Goal: Information Seeking & Learning: Learn about a topic

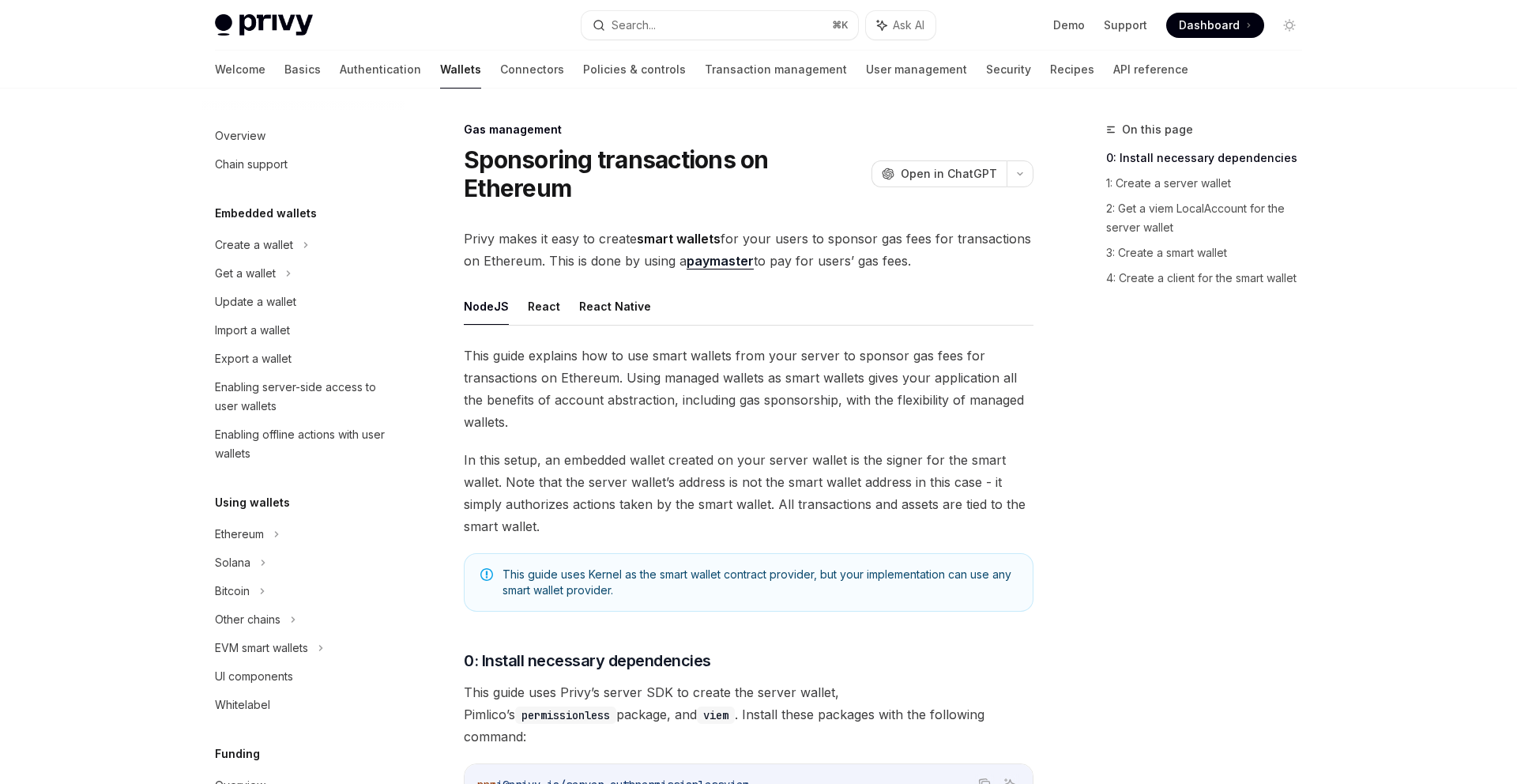
scroll to position [583, 0]
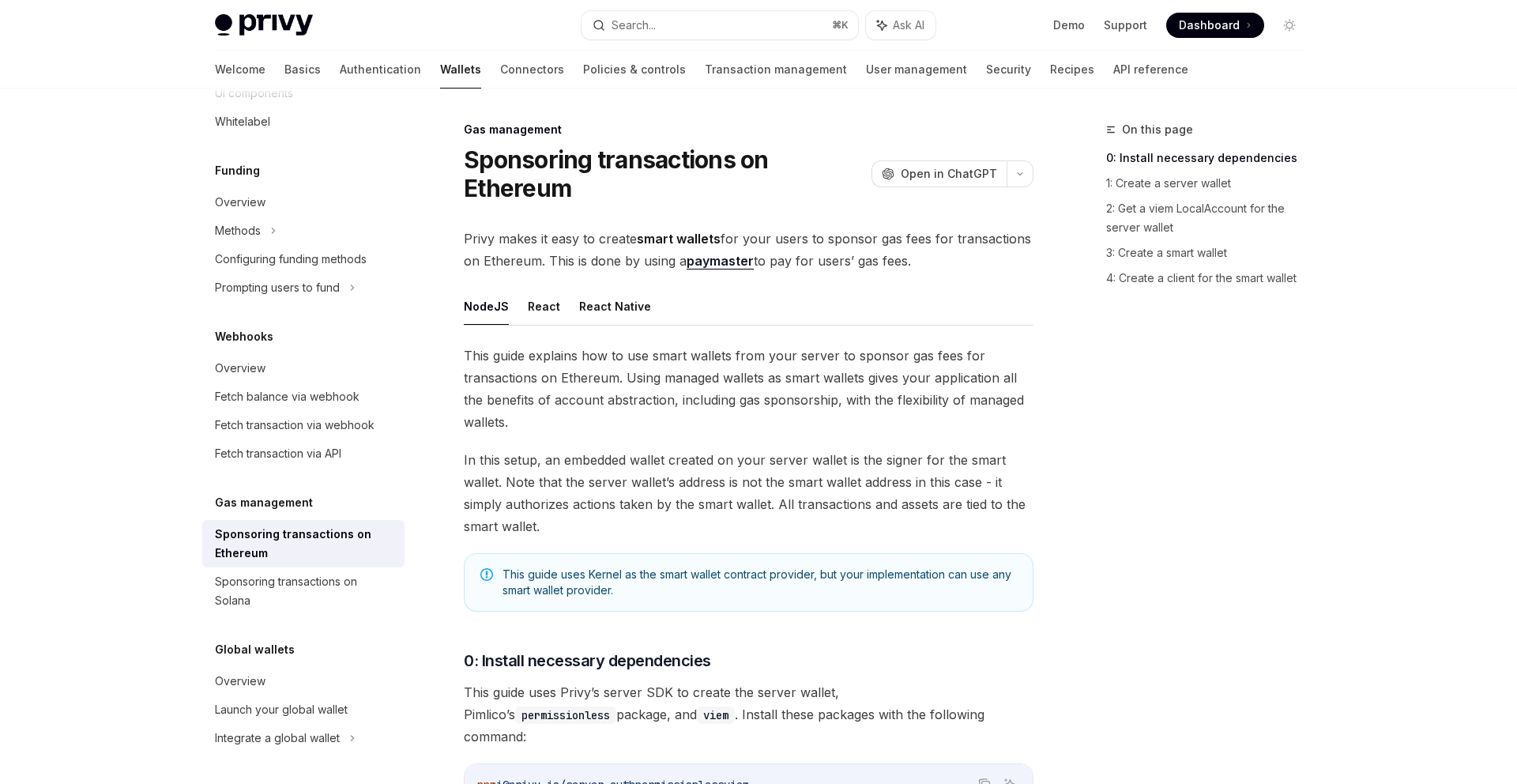
click at [1197, 25] on span "Dashboard" at bounding box center [1209, 25] width 61 height 16
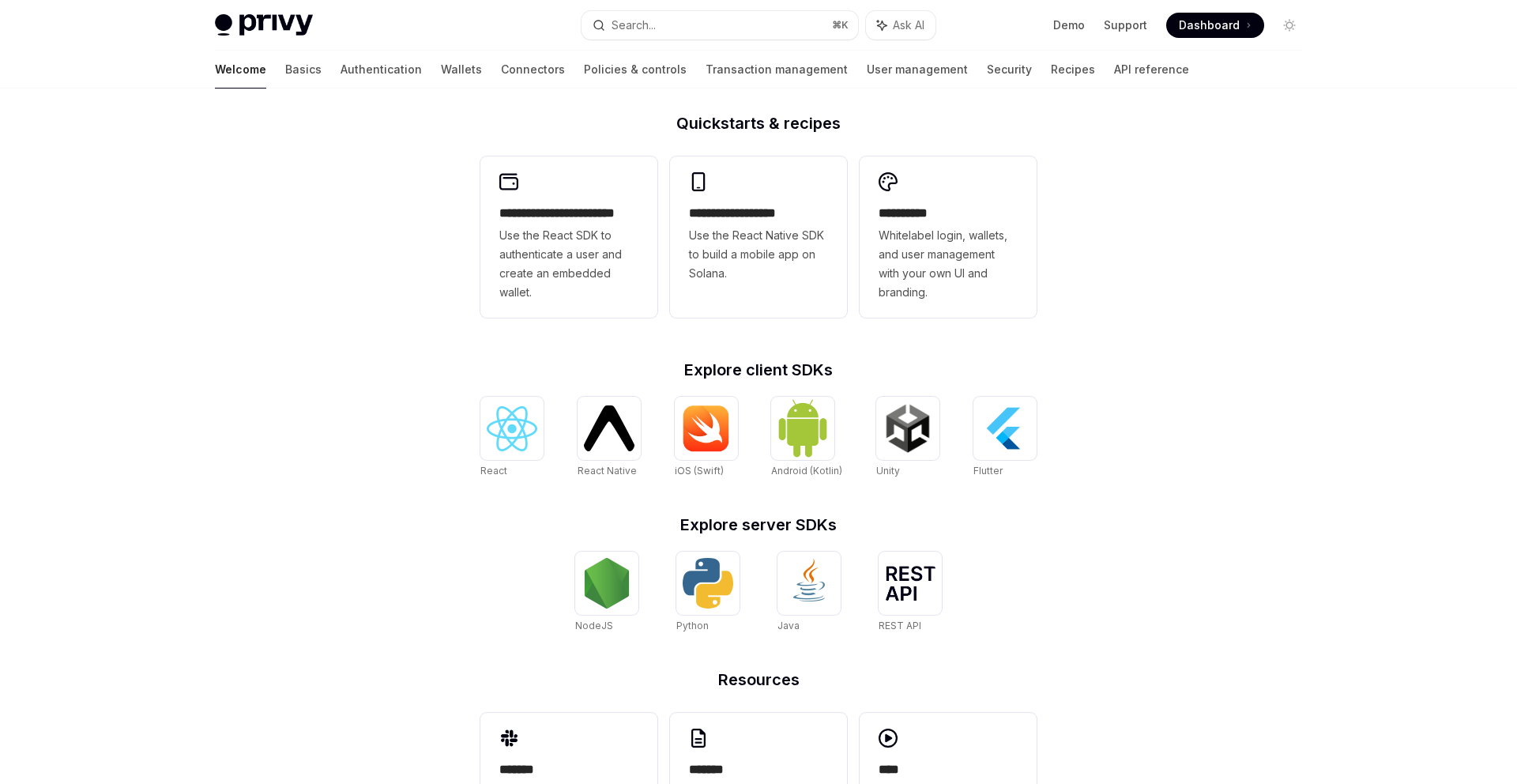
scroll to position [473, 0]
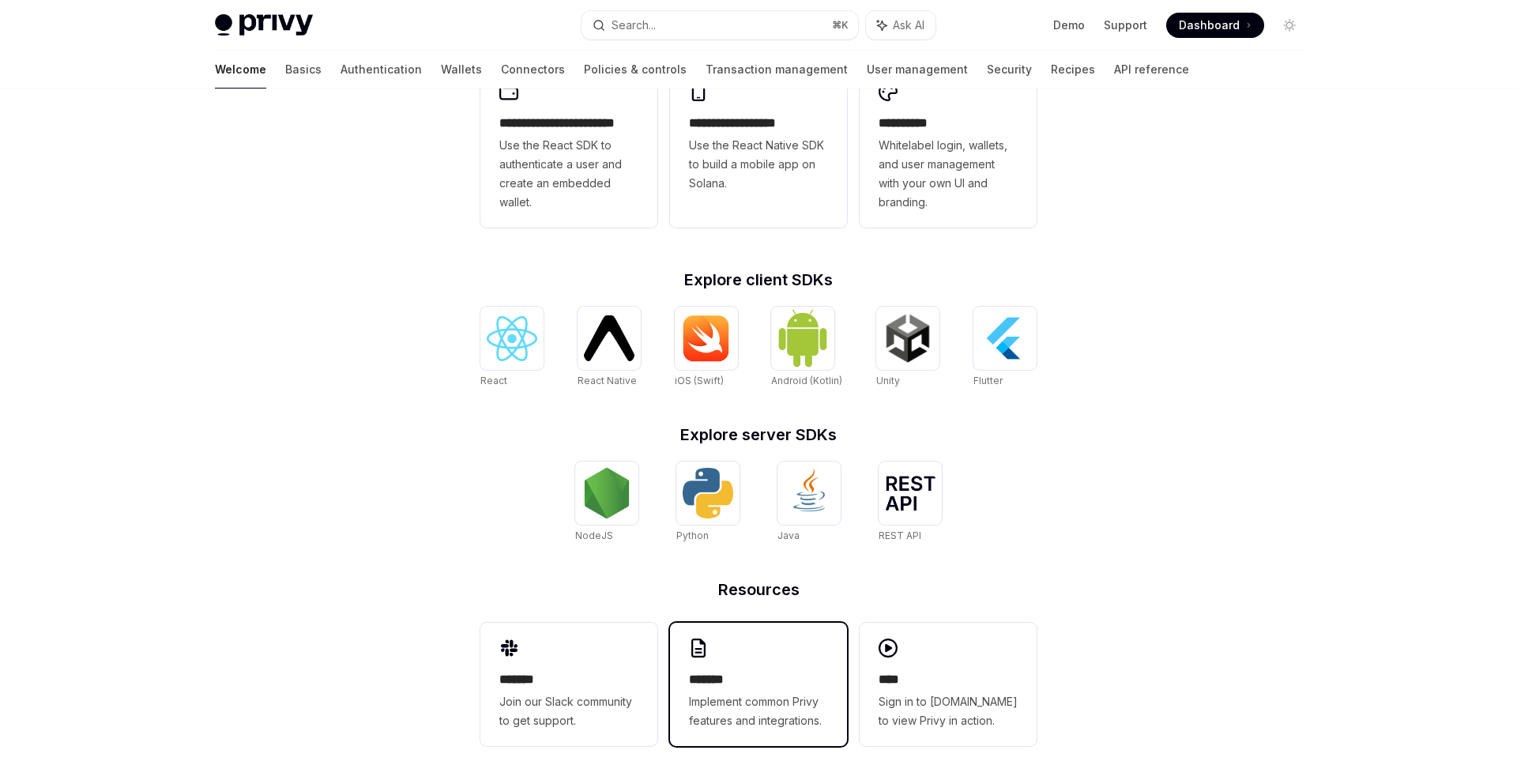
click at [758, 653] on div "******* Implement common Privy features and integrations." at bounding box center [758, 684] width 177 height 123
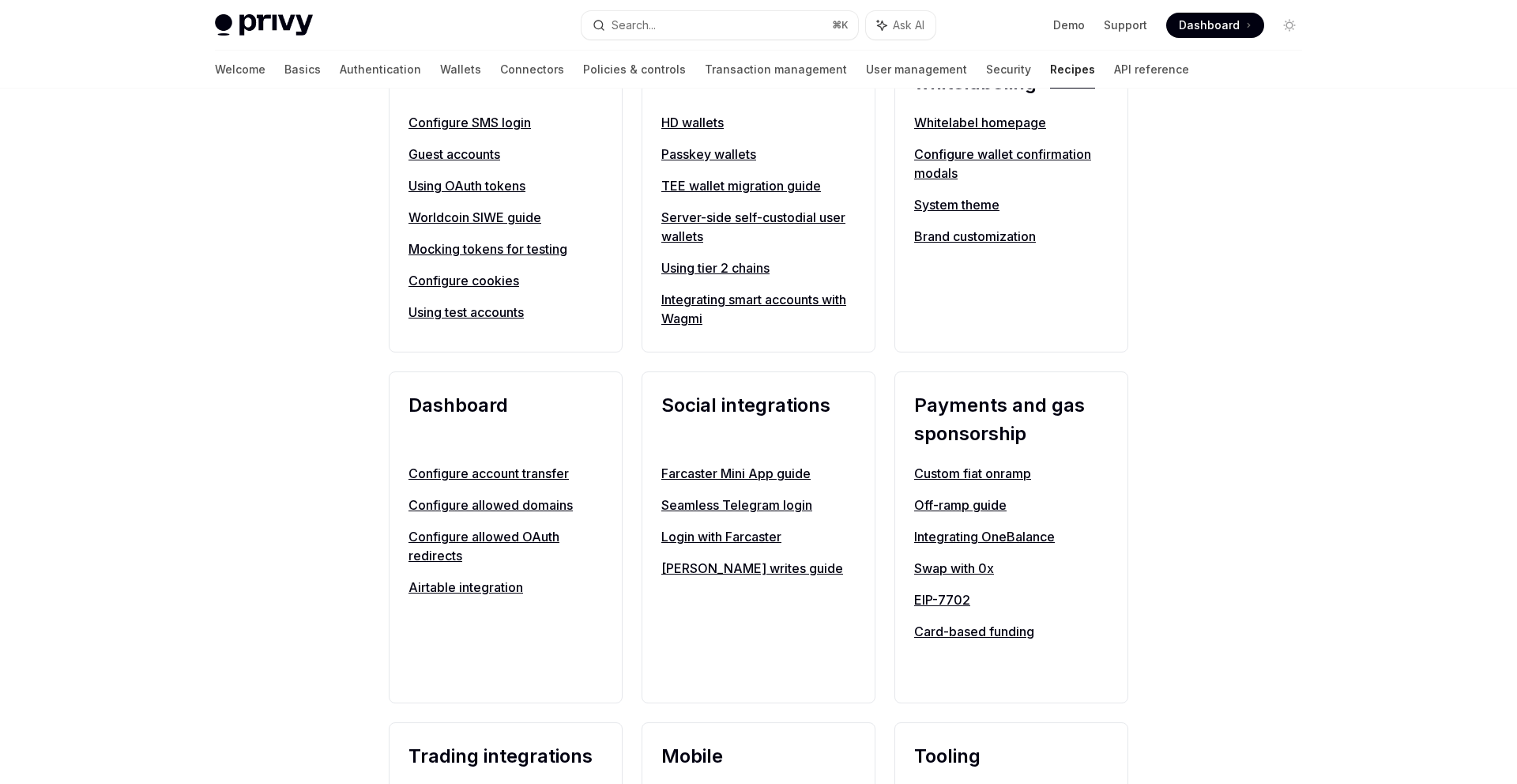
scroll to position [695, 0]
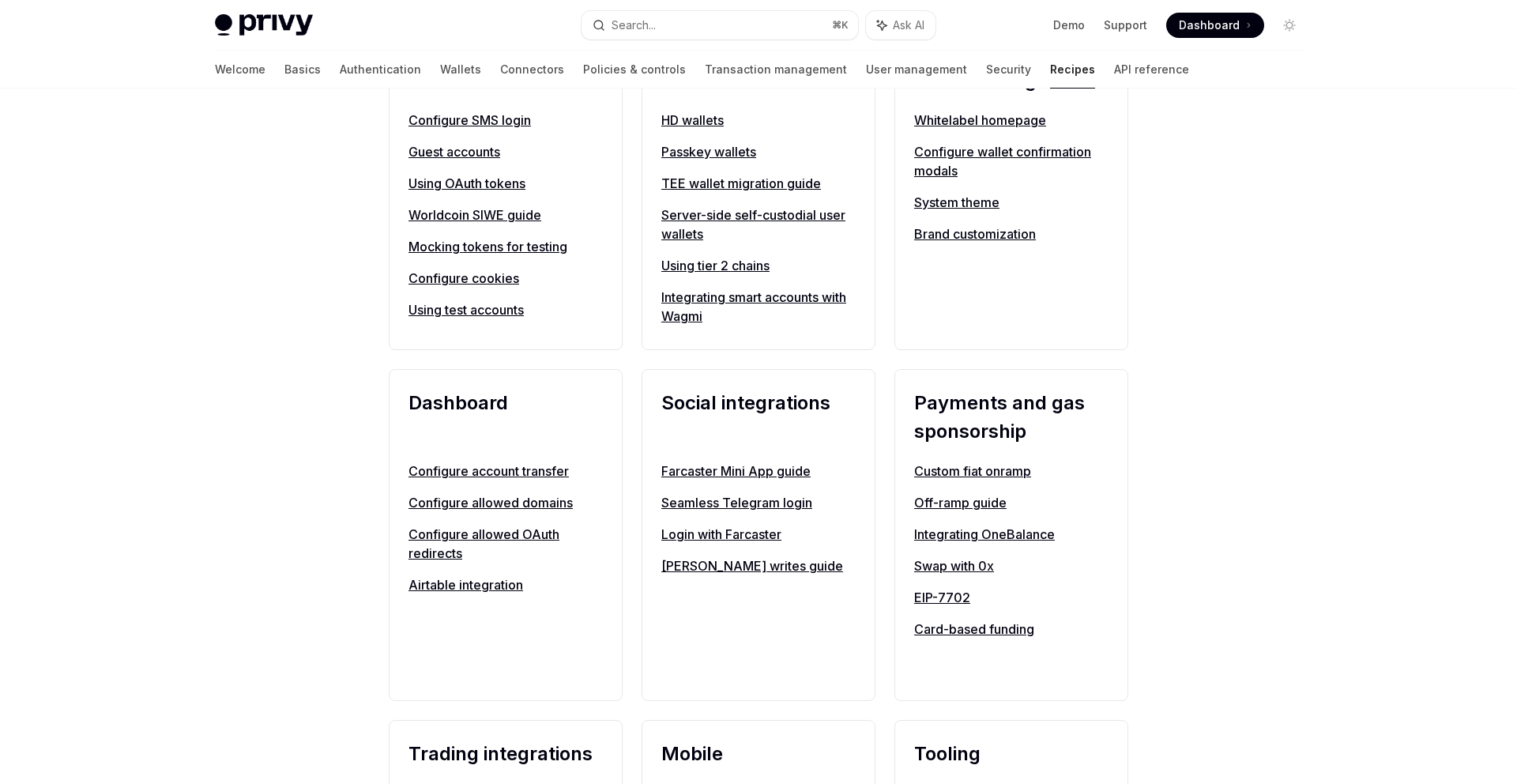
click at [943, 531] on link "Integrating OneBalance" at bounding box center [1011, 534] width 195 height 19
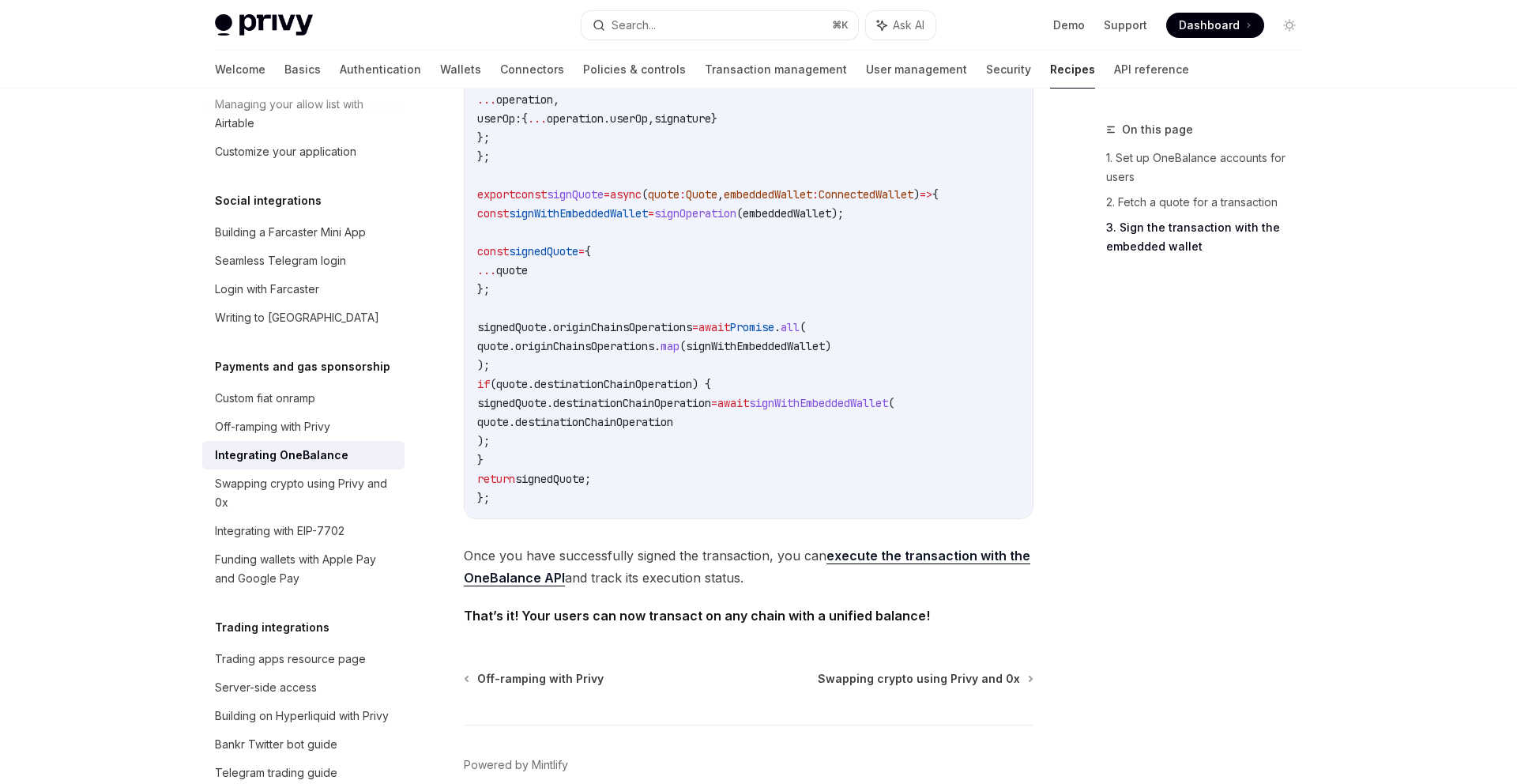
scroll to position [1379, 0]
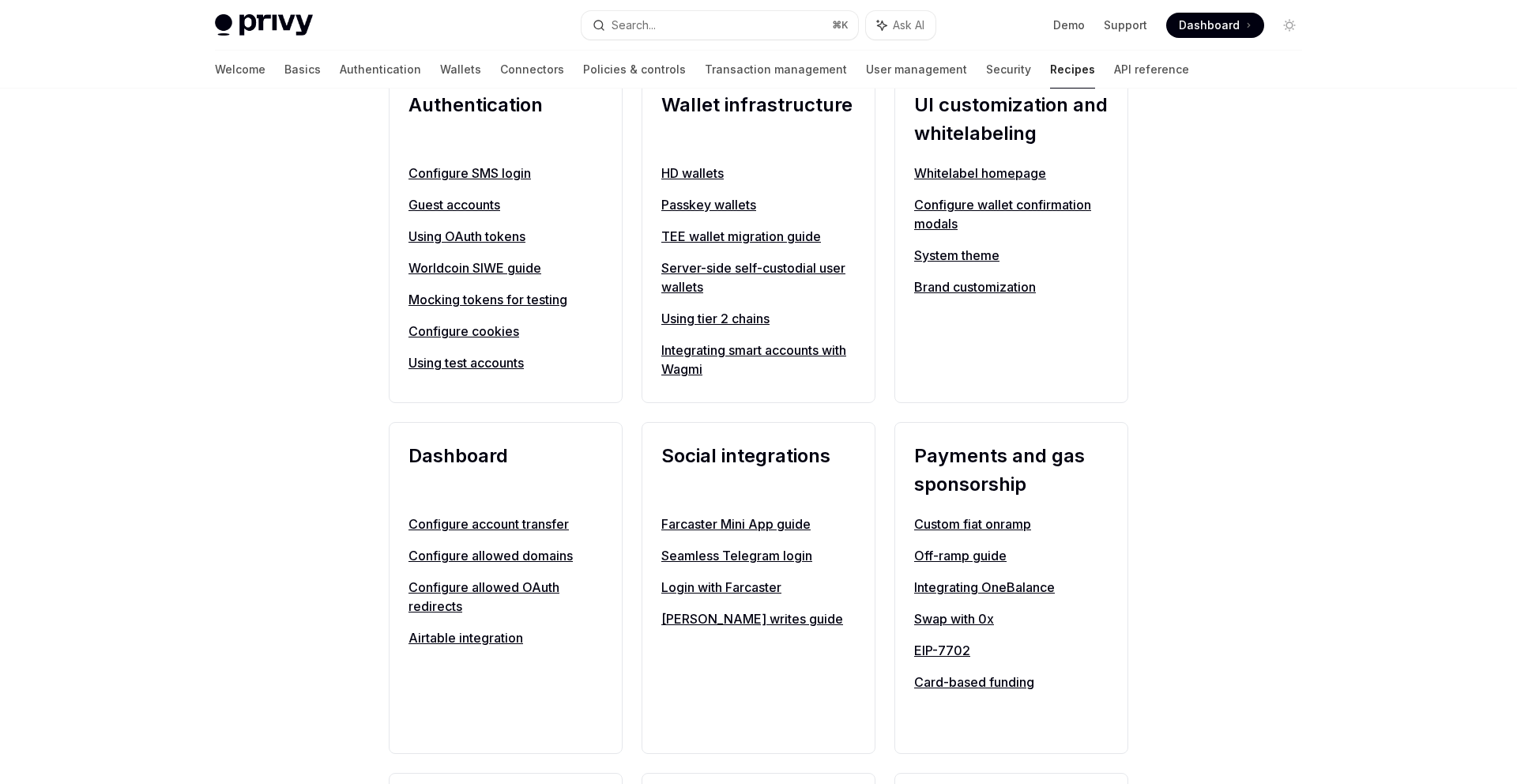
scroll to position [736, 0]
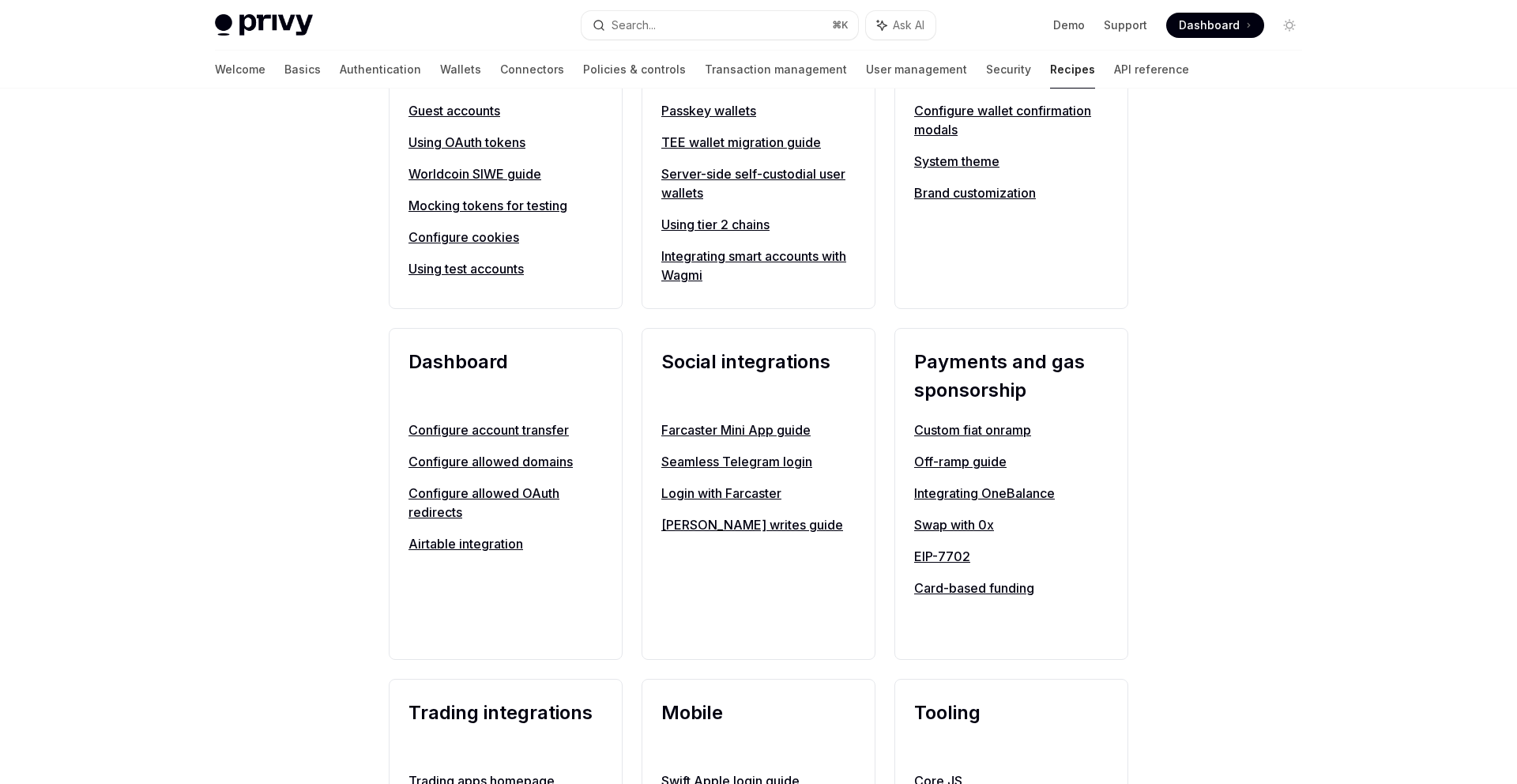
click at [944, 560] on link "EIP-7702" at bounding box center [1011, 556] width 195 height 19
type textarea "*"
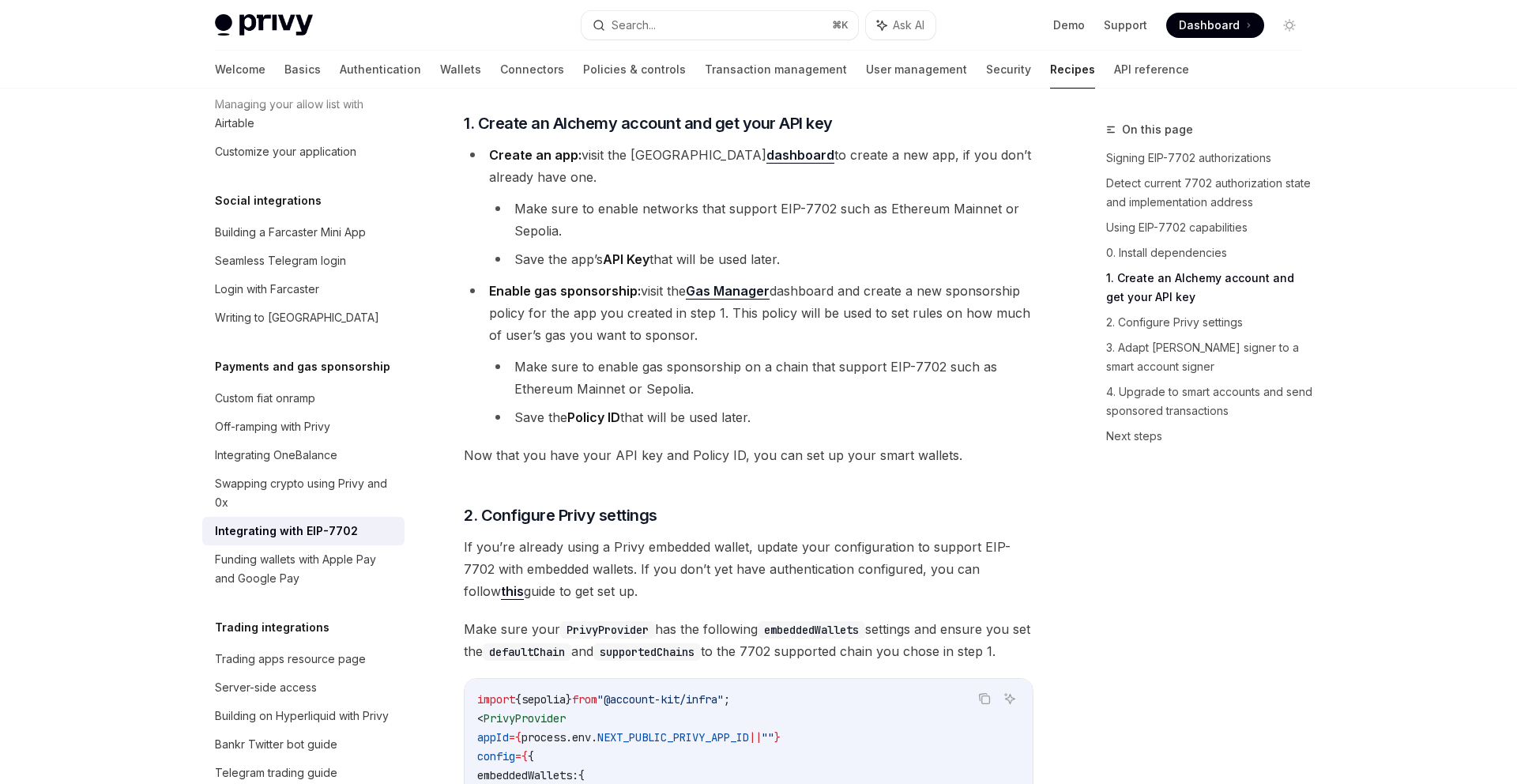
scroll to position [1512, 0]
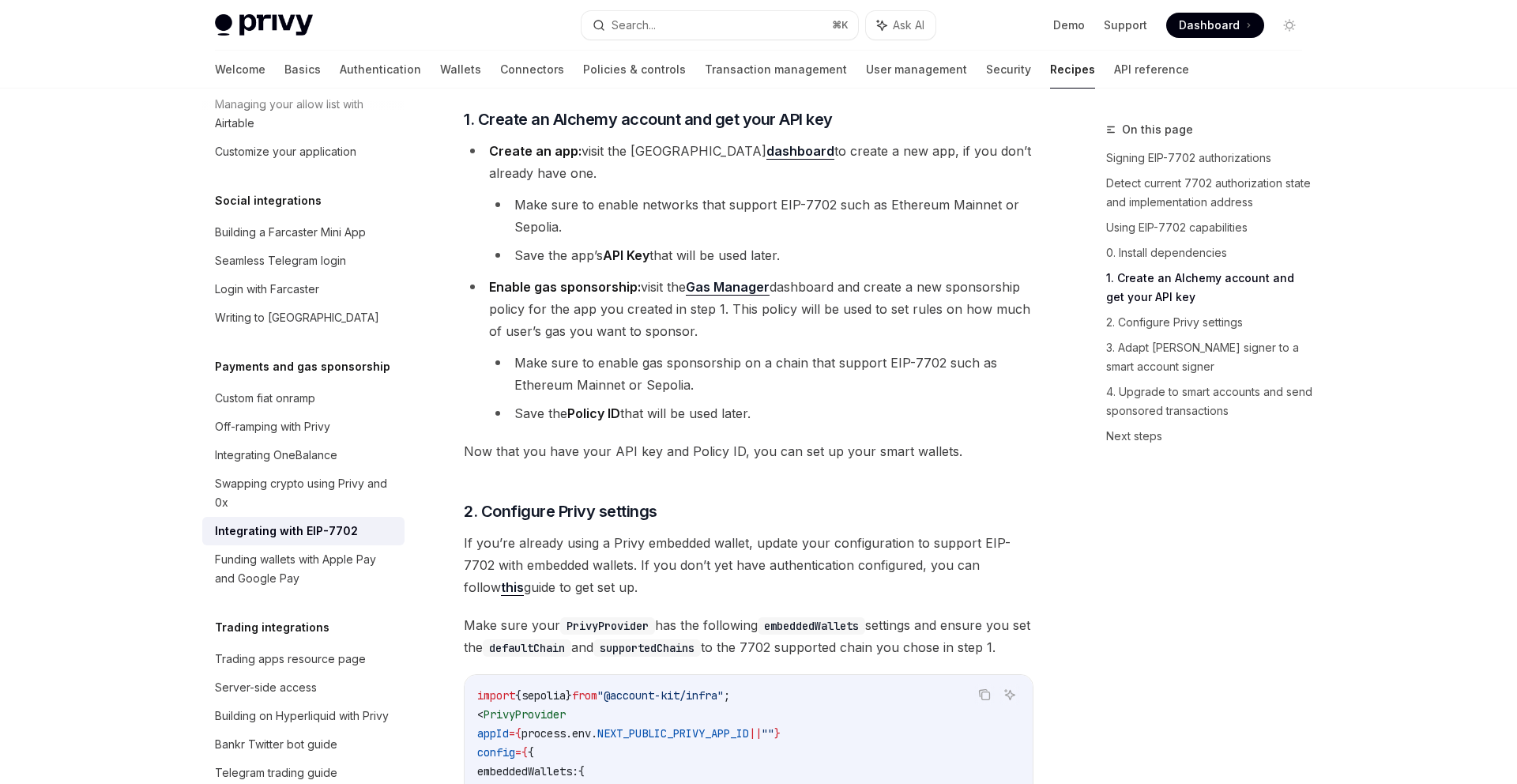
click at [646, 339] on span "Enable gas sponsorship: visit the Gas Manager dashboard and create a new sponso…" at bounding box center [759, 309] width 541 height 60
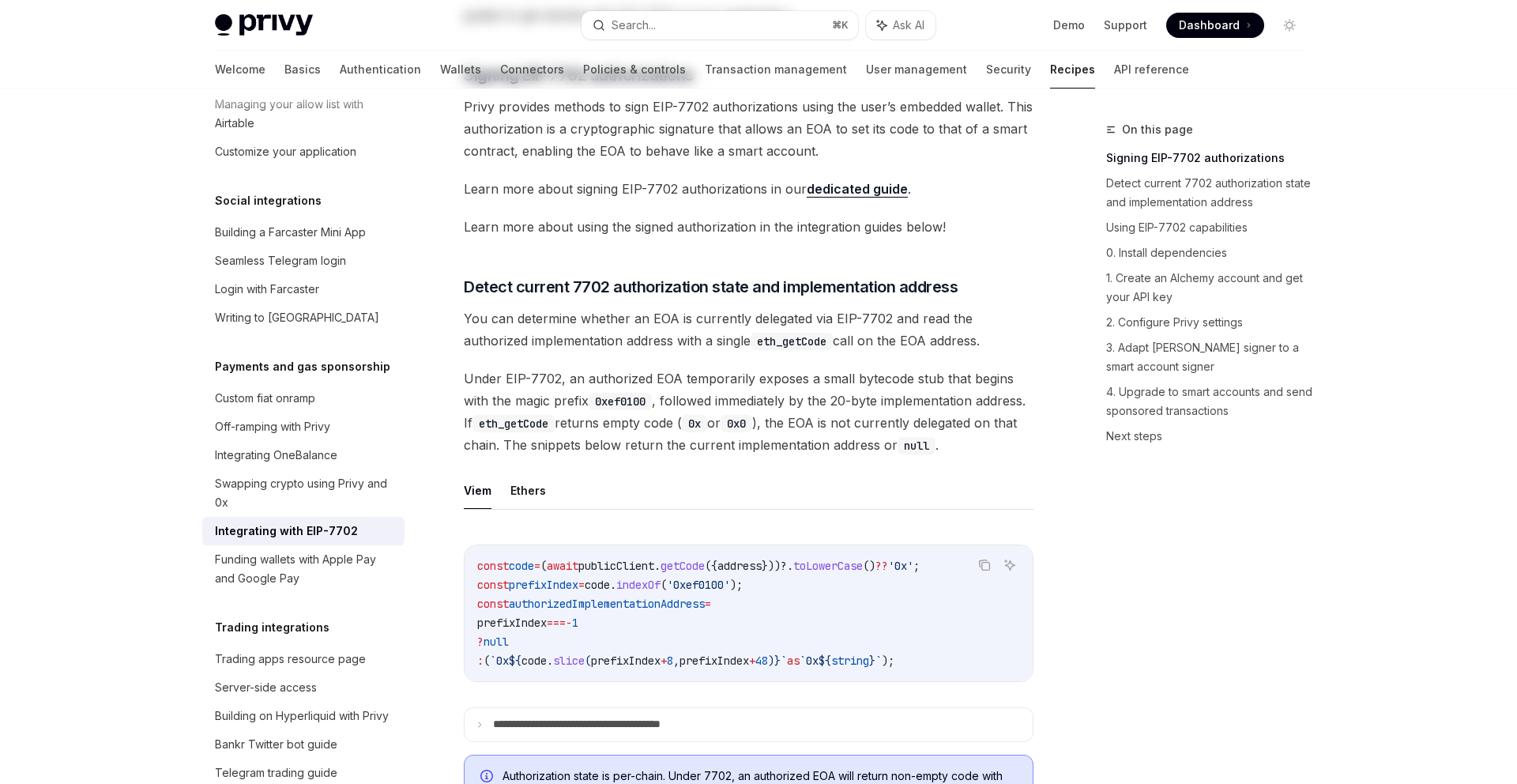
scroll to position [0, 0]
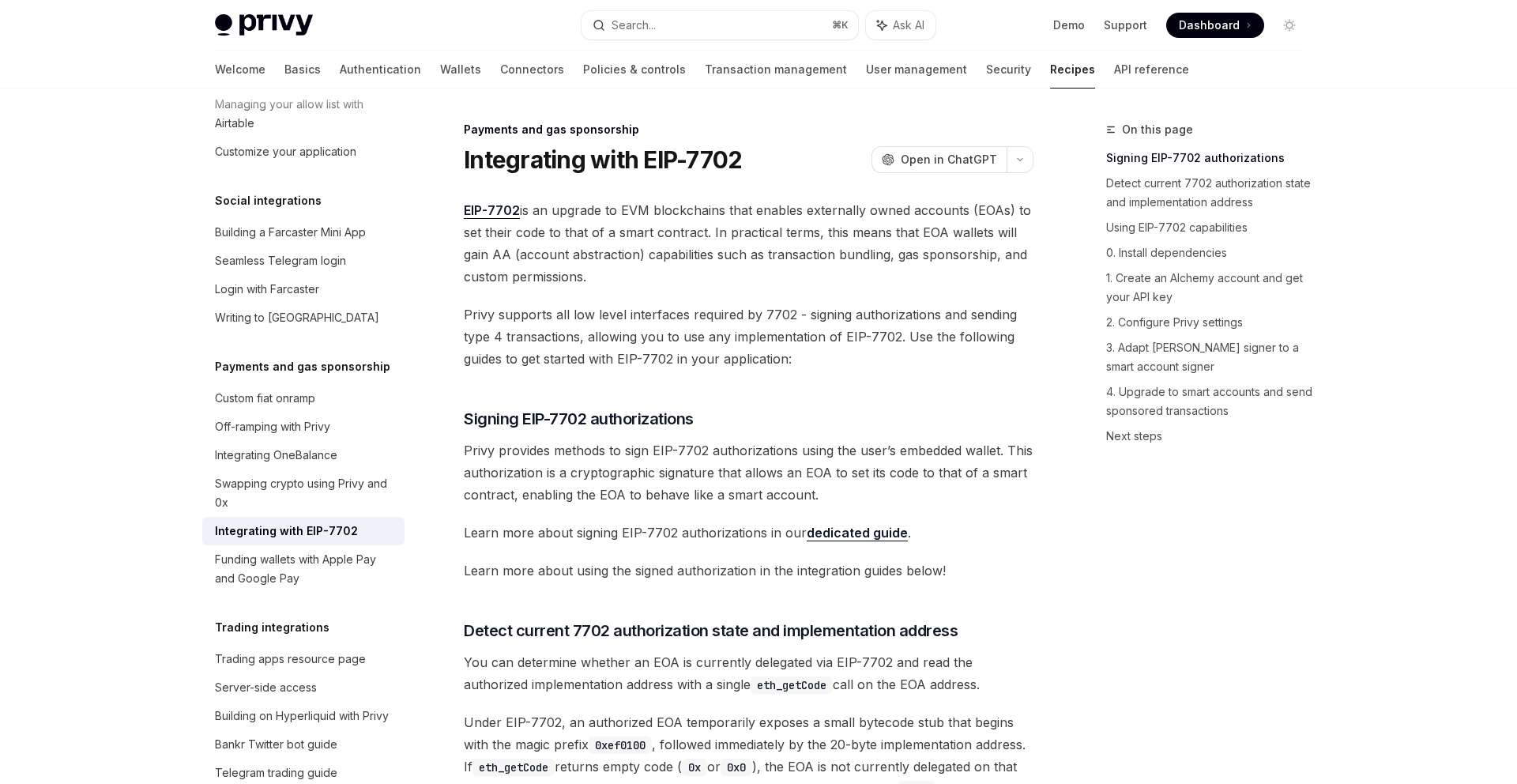
click at [605, 156] on h1 "Integrating with EIP-7702" at bounding box center [602, 159] width 278 height 28
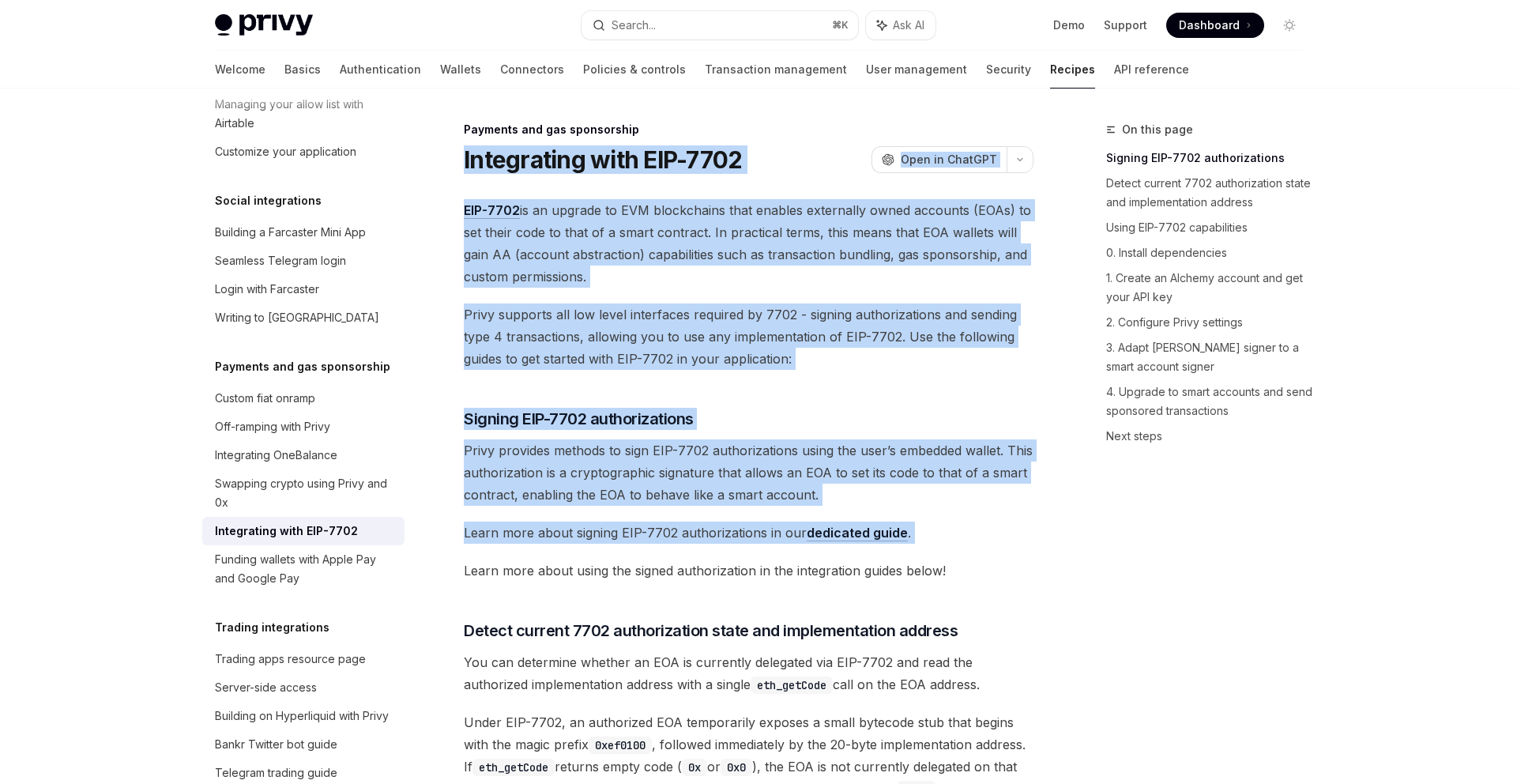
drag, startPoint x: 605, startPoint y: 156, endPoint x: 713, endPoint y: 529, distance: 388.3
click at [713, 529] on span "Learn more about signing EIP-7702 authorizations in our dedicated guide ." at bounding box center [748, 532] width 570 height 22
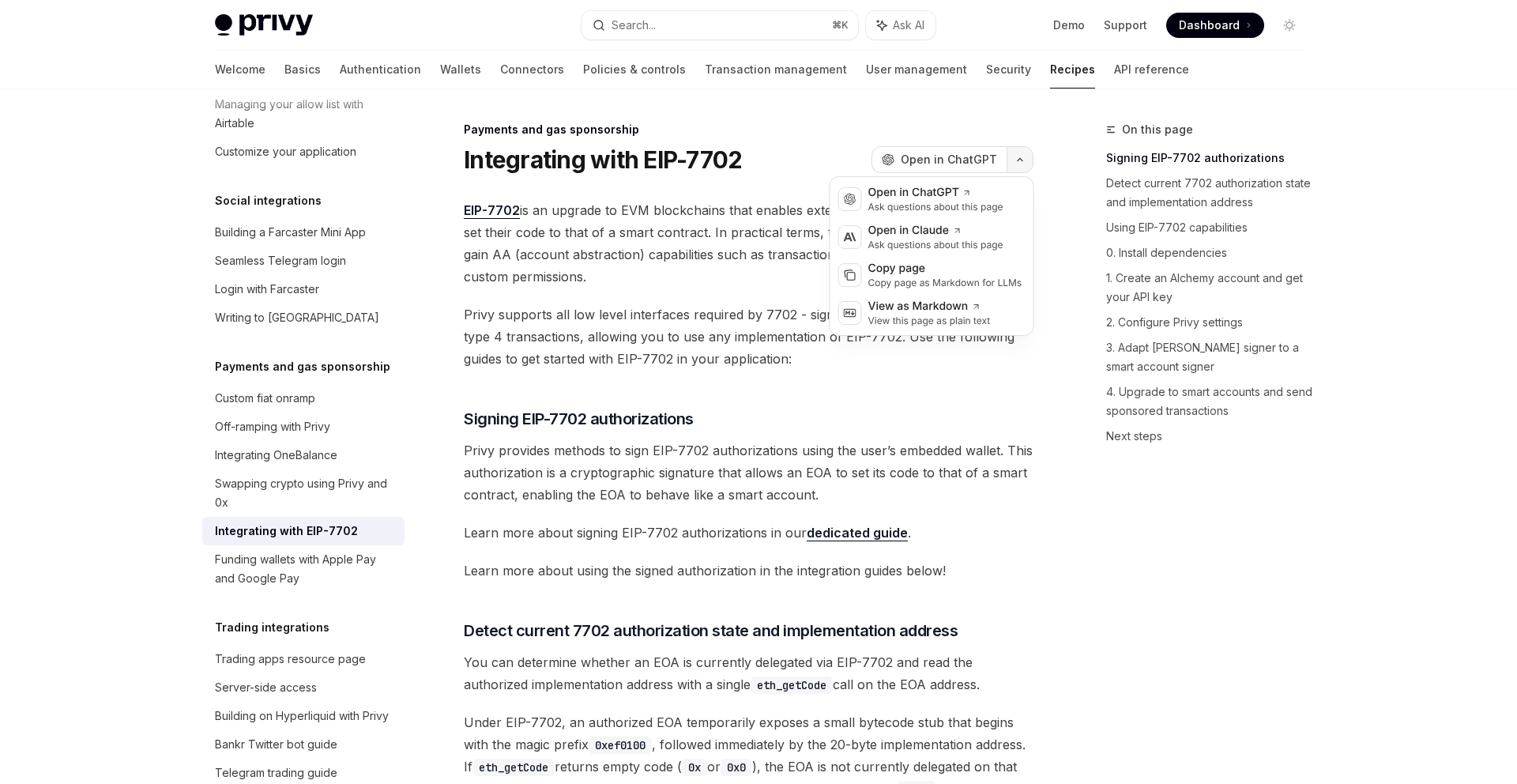
click at [1032, 162] on button "button" at bounding box center [1020, 160] width 27 height 27
click at [935, 202] on div "Ask questions about this page" at bounding box center [935, 207] width 135 height 13
